Goal: Task Accomplishment & Management: Use online tool/utility

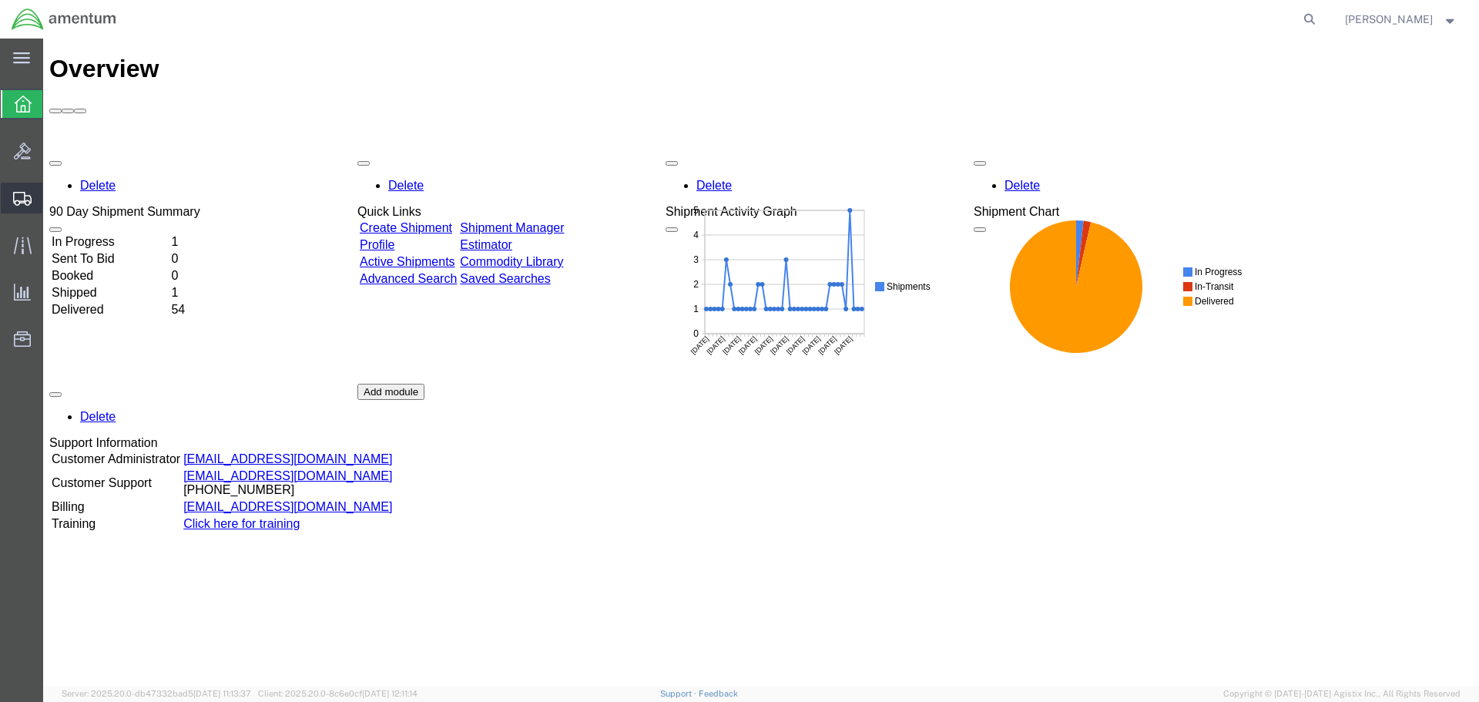
click at [0, 0] on span "Shipment Manager" at bounding box center [0, 0] width 0 height 0
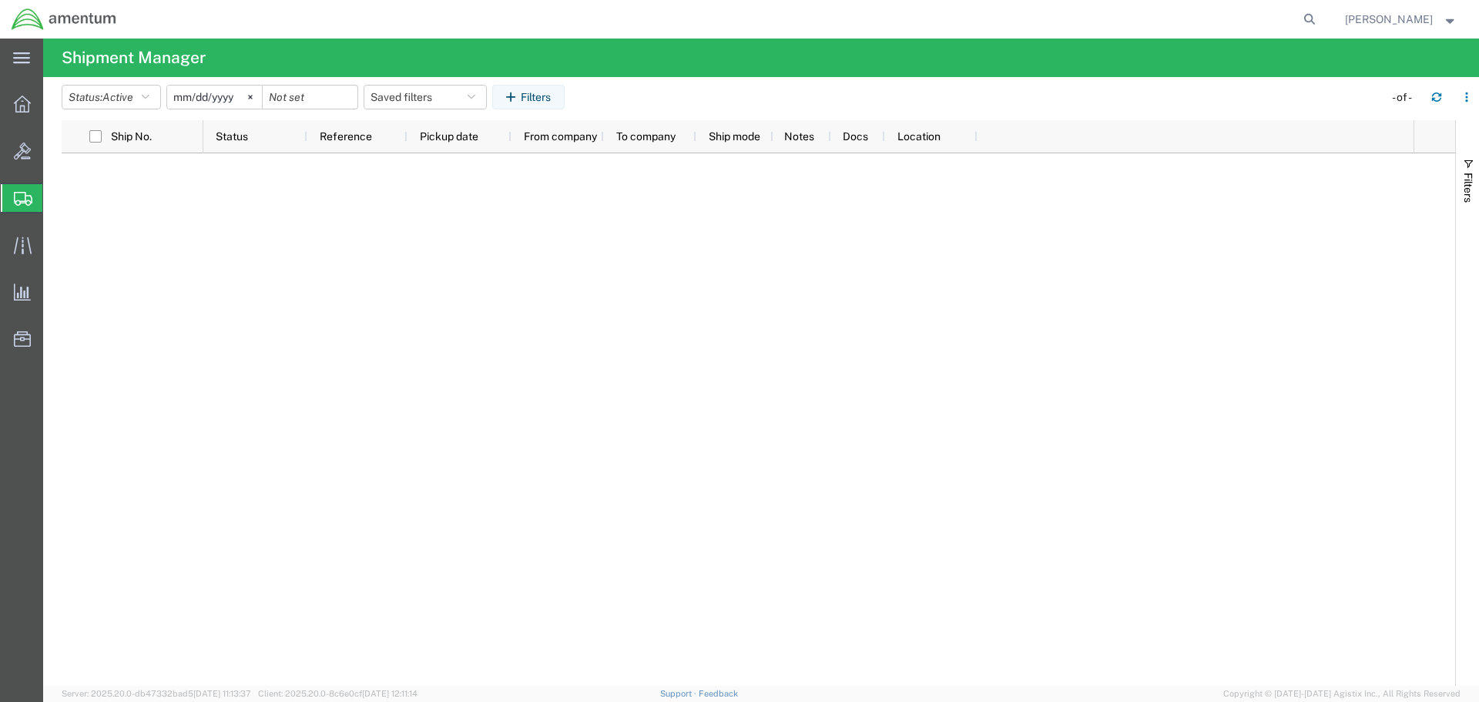
click at [0, 0] on span "Shipment Manager" at bounding box center [0, 0] width 0 height 0
click at [22, 195] on icon at bounding box center [23, 199] width 18 height 14
click at [0, 0] on span "Shipment Manager" at bounding box center [0, 0] width 0 height 0
click at [22, 108] on icon at bounding box center [22, 104] width 17 height 17
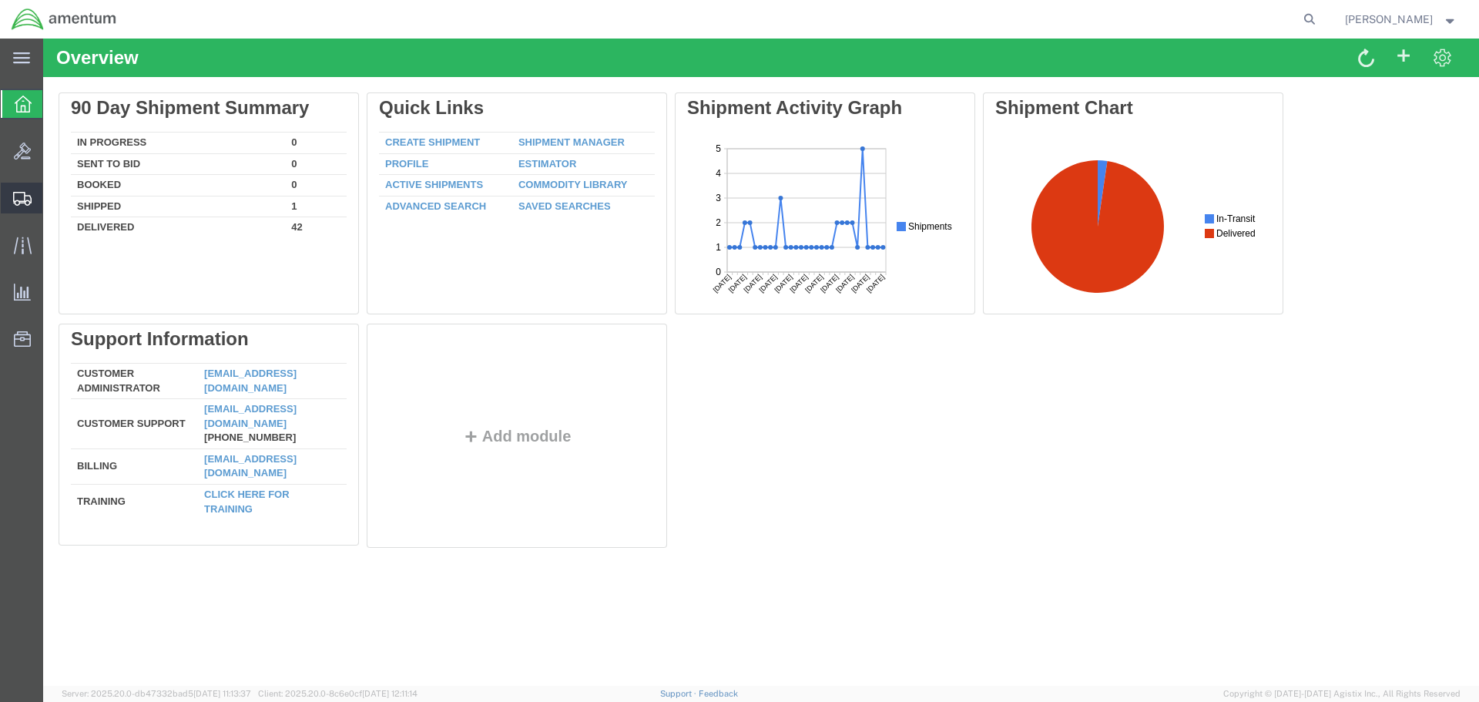
click at [0, 0] on span "Shipment Manager" at bounding box center [0, 0] width 0 height 0
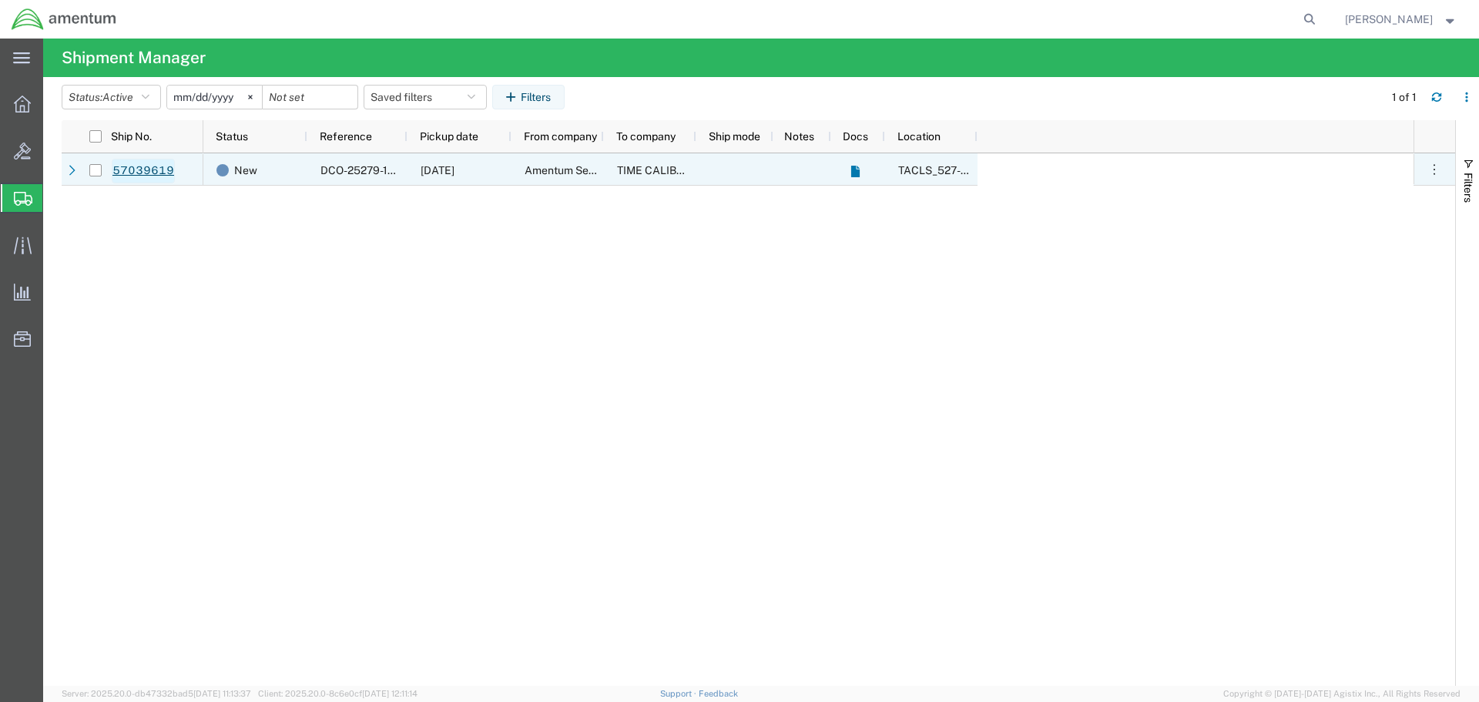
click at [146, 176] on link "57039619" at bounding box center [143, 171] width 63 height 25
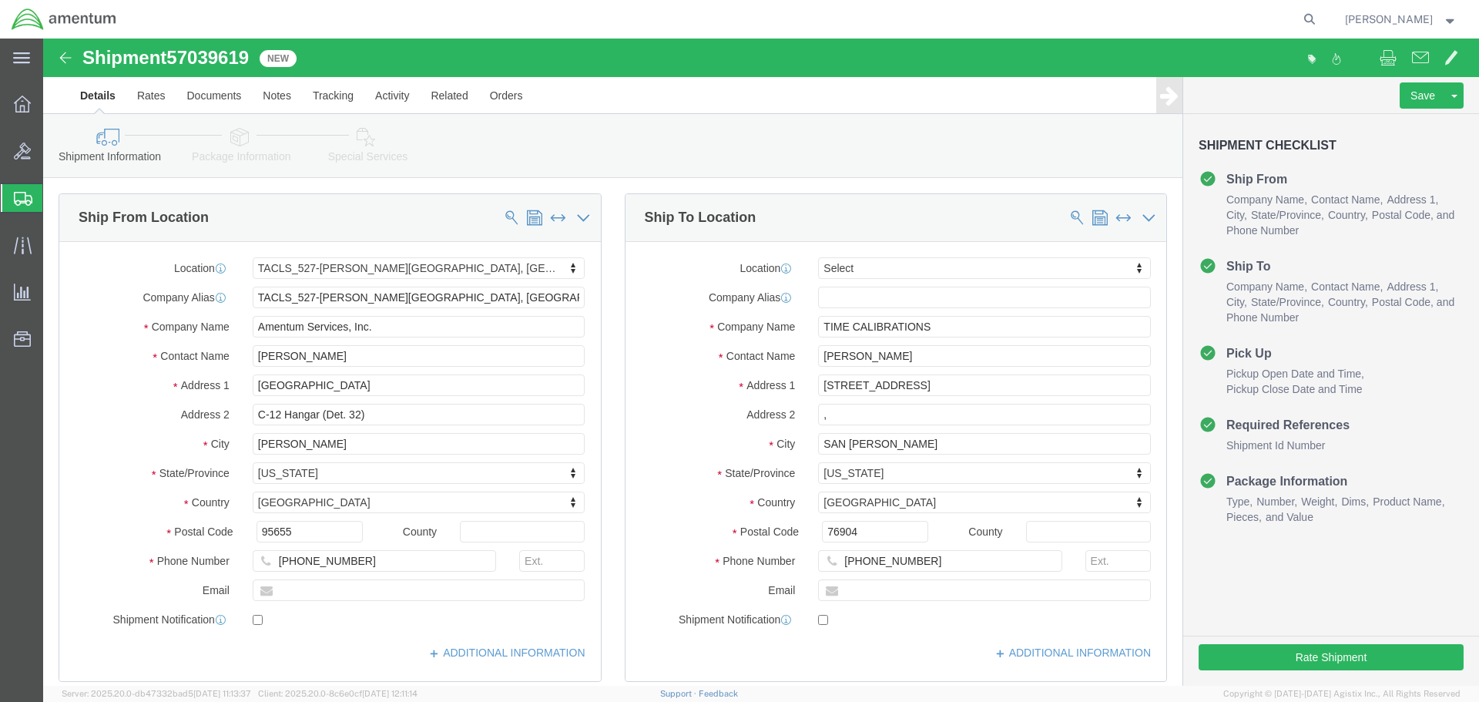
select select "42691"
select select
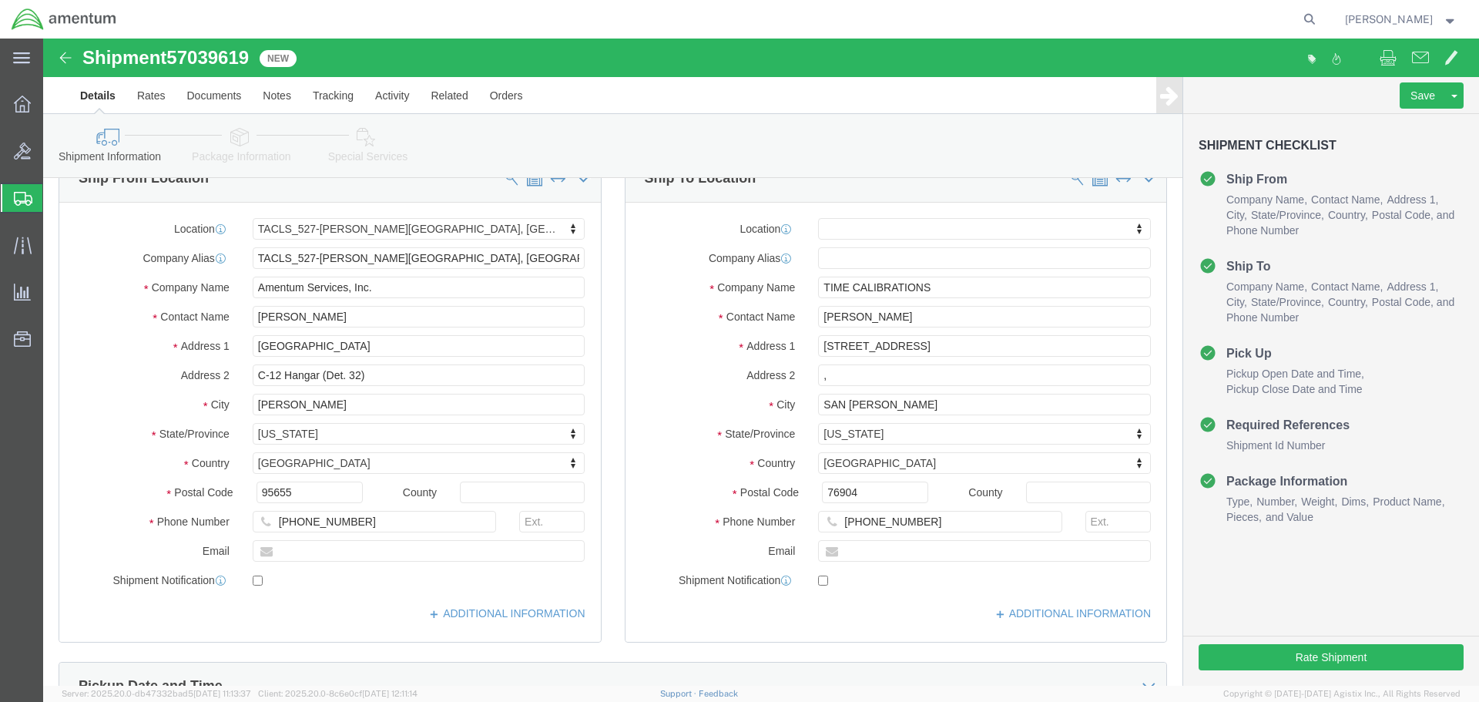
scroll to position [77, 0]
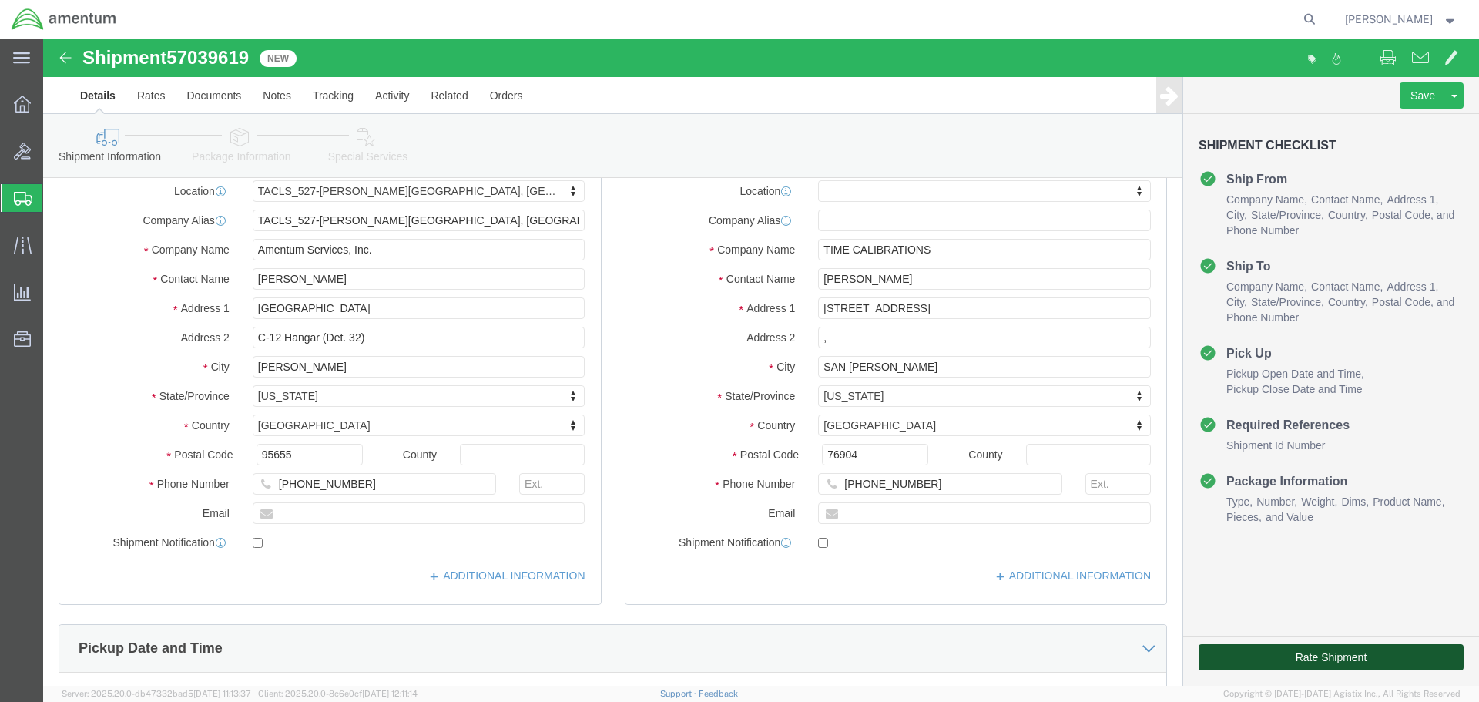
click button "Rate Shipment"
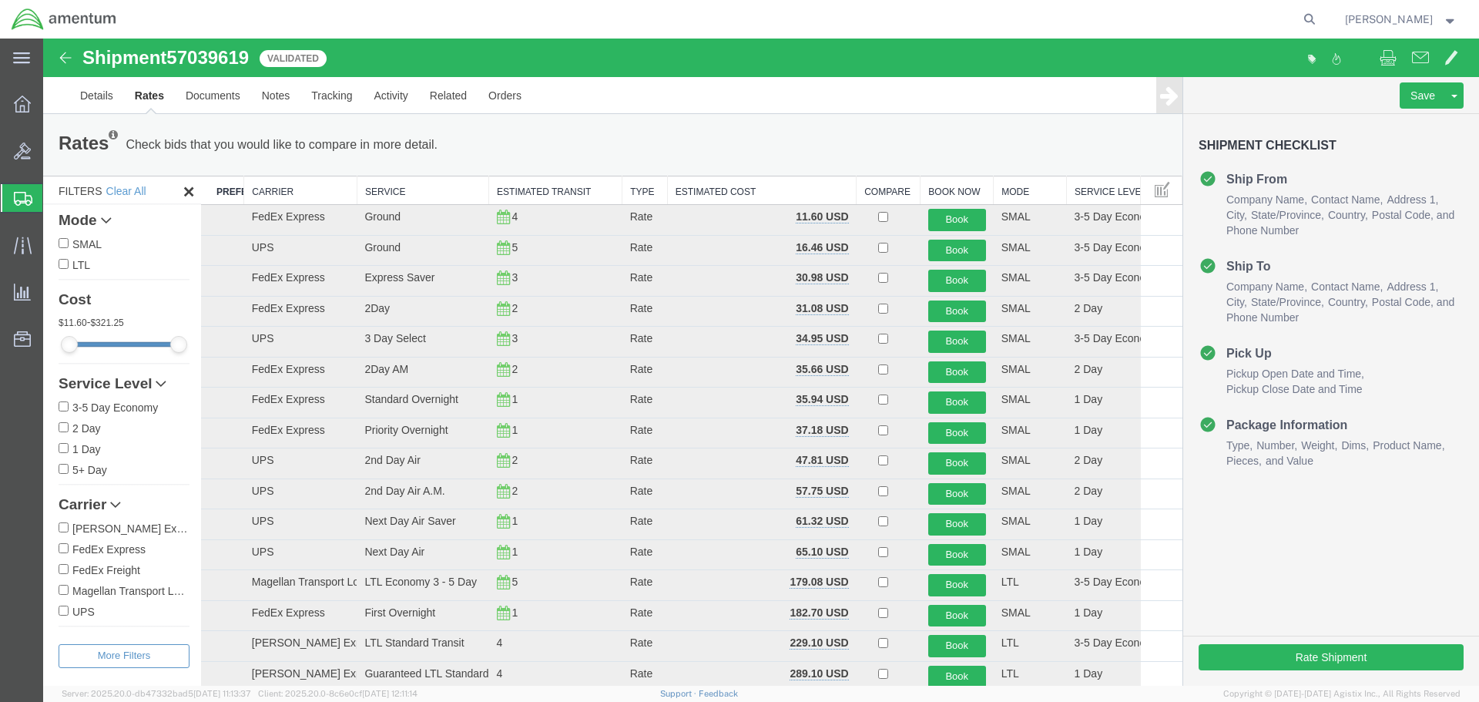
click at [277, 193] on th "Carrier" at bounding box center [300, 190] width 113 height 29
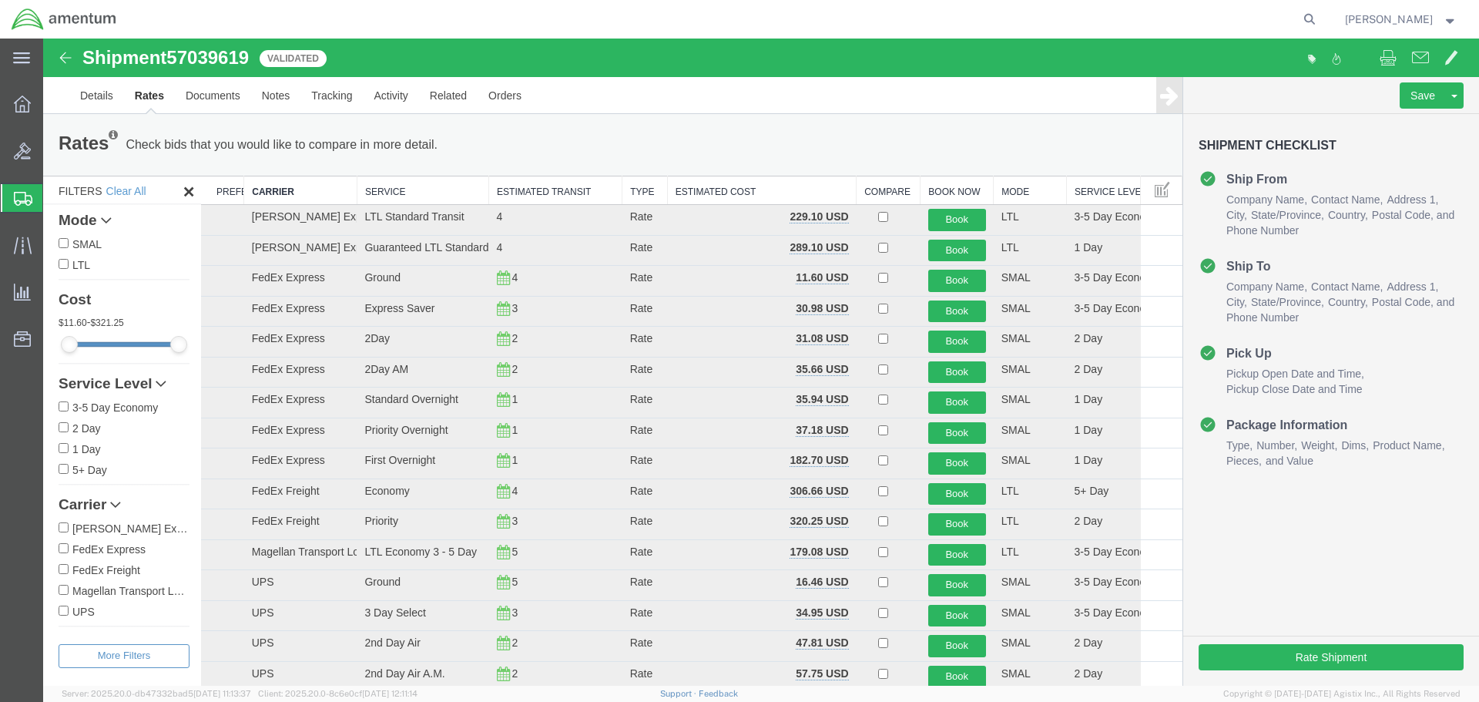
click at [277, 193] on th "Carrier" at bounding box center [300, 190] width 113 height 29
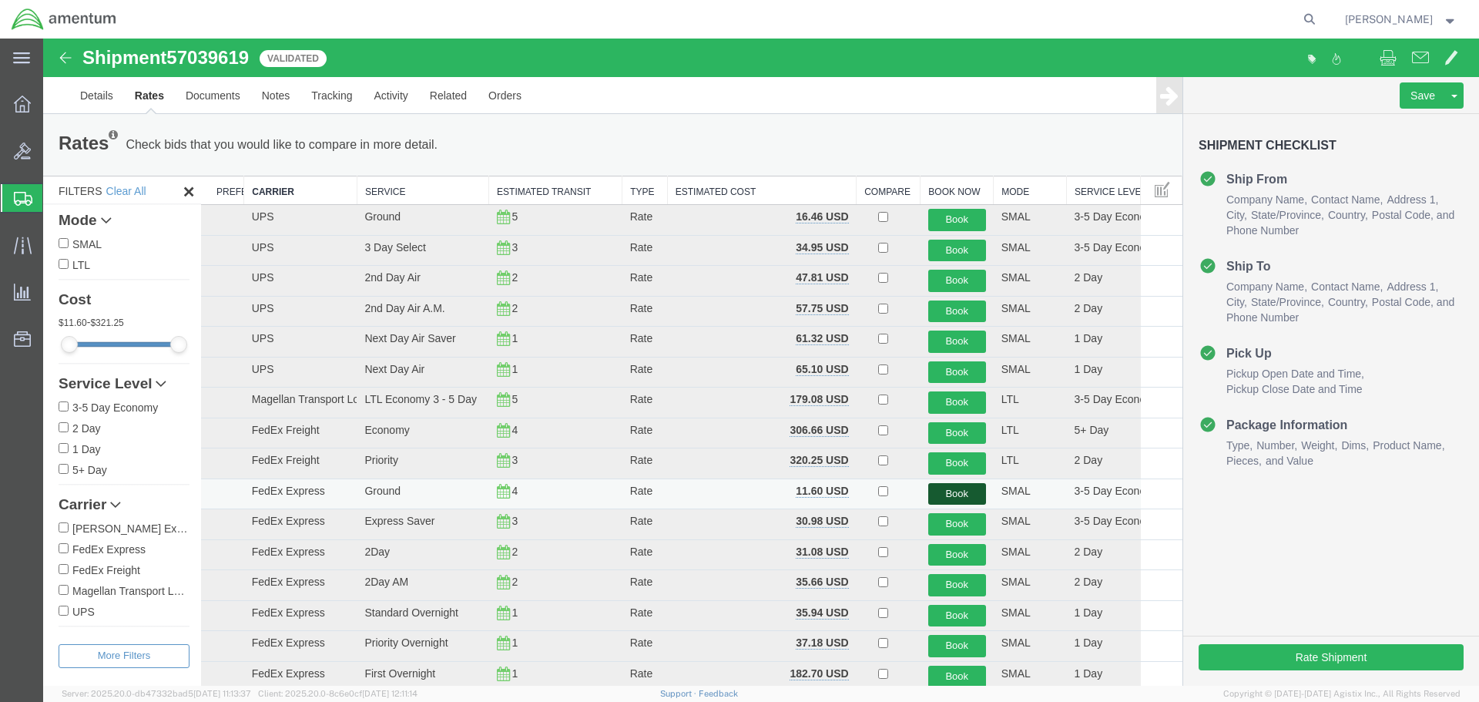
click at [954, 493] on button "Book" at bounding box center [957, 494] width 58 height 22
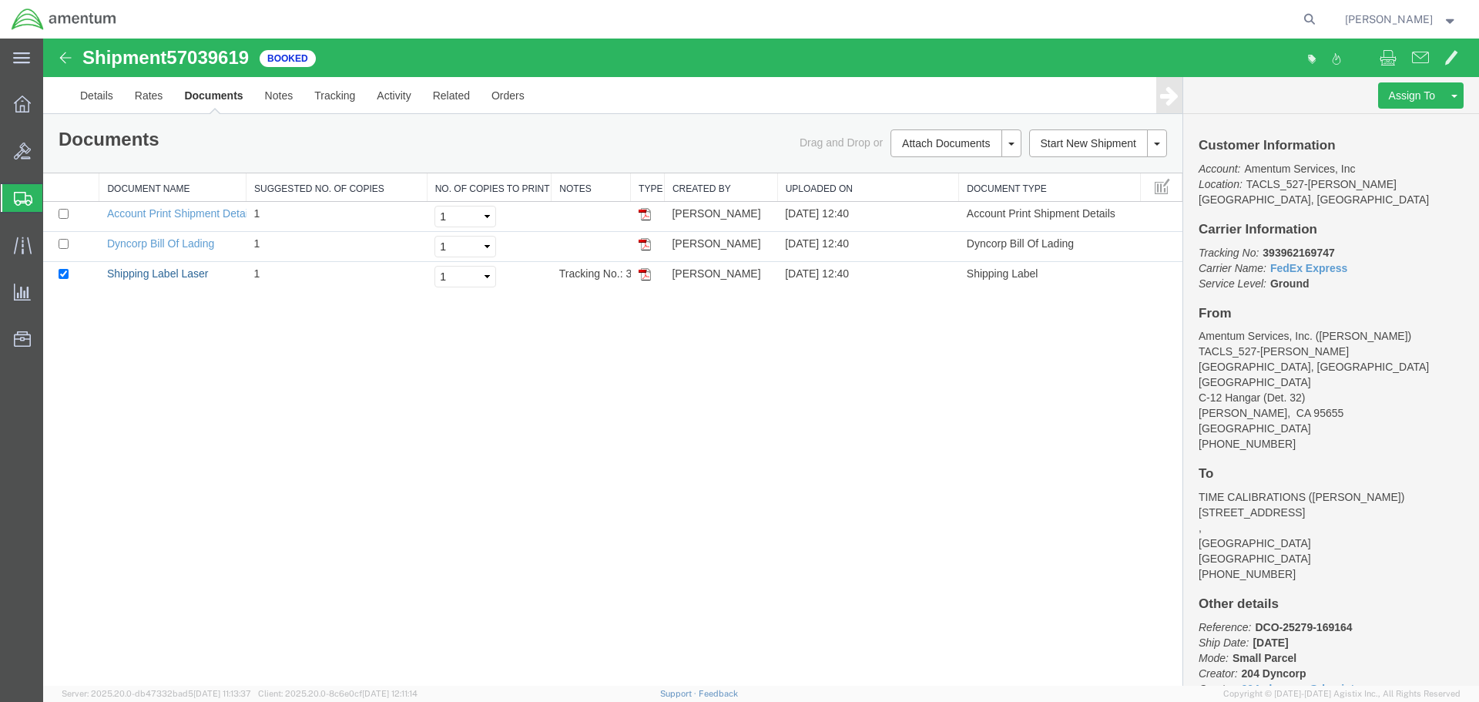
drag, startPoint x: 159, startPoint y: 273, endPoint x: 572, endPoint y: 470, distance: 457.7
click at [159, 273] on link "Shipping Label Laser" at bounding box center [158, 273] width 102 height 12
